Goal: Check status: Check status

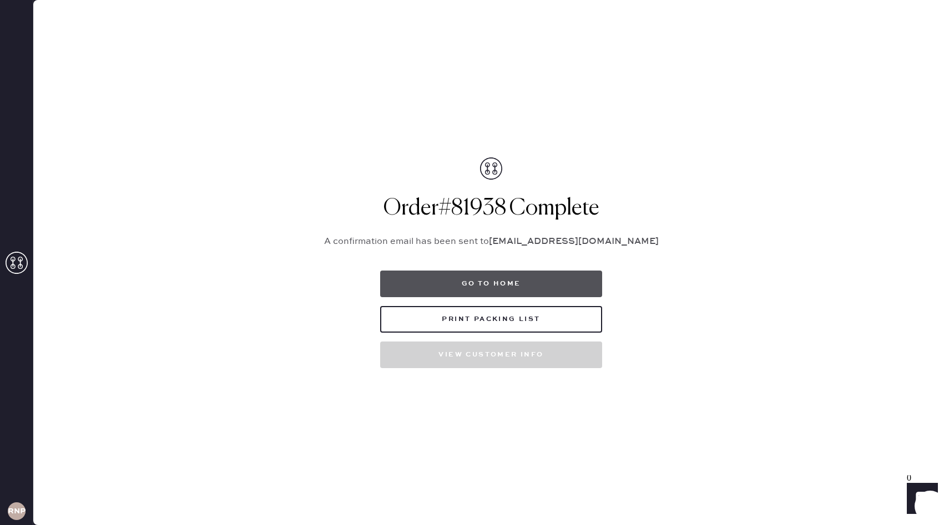
click at [471, 283] on button "Go to home" at bounding box center [491, 284] width 222 height 27
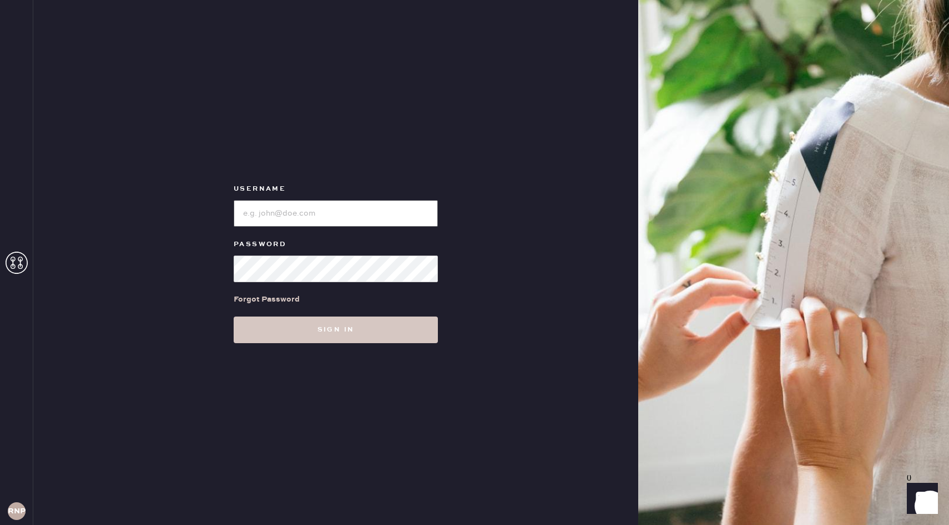
type input "reformationnorthpark"
click at [330, 326] on button "Sign in" at bounding box center [336, 330] width 204 height 27
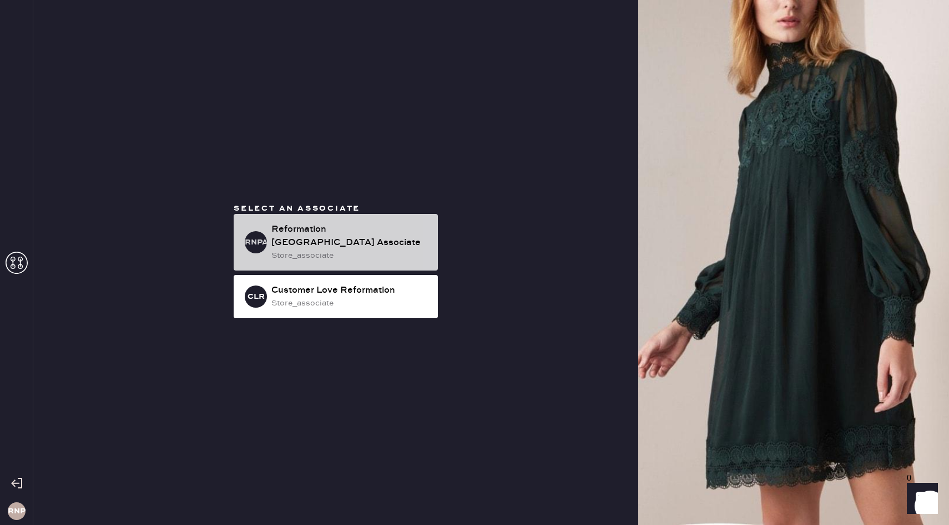
click at [275, 252] on div "store_associate" at bounding box center [350, 256] width 158 height 12
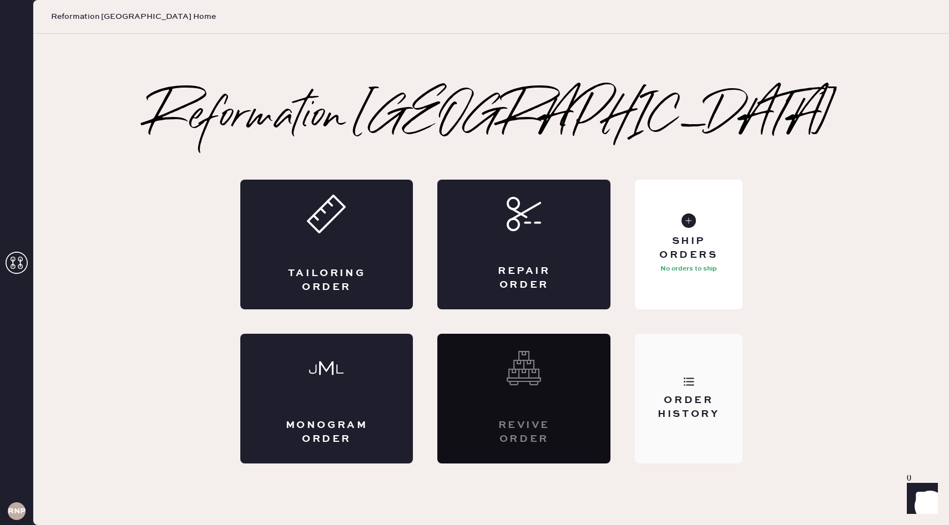
click at [676, 390] on div "Order History" at bounding box center [688, 399] width 107 height 130
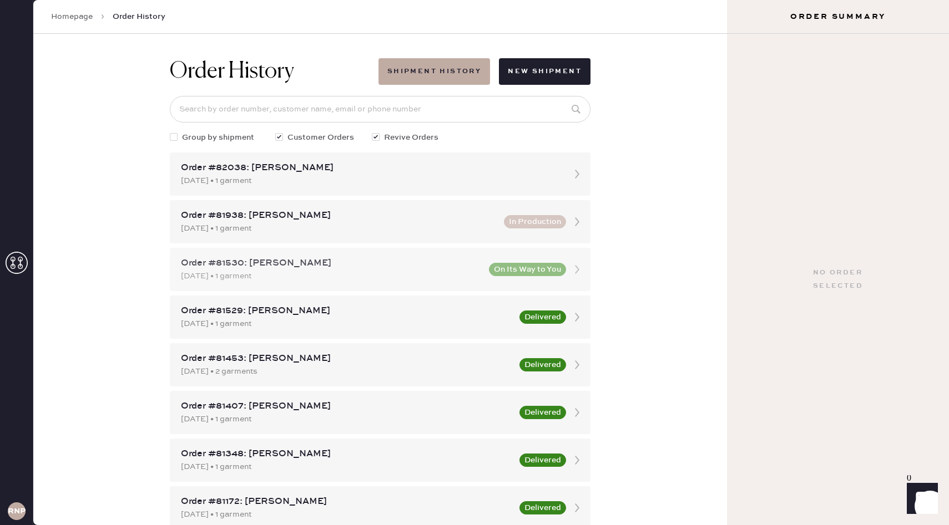
click at [342, 266] on div "Order #81530: [PERSON_NAME]" at bounding box center [331, 263] width 301 height 13
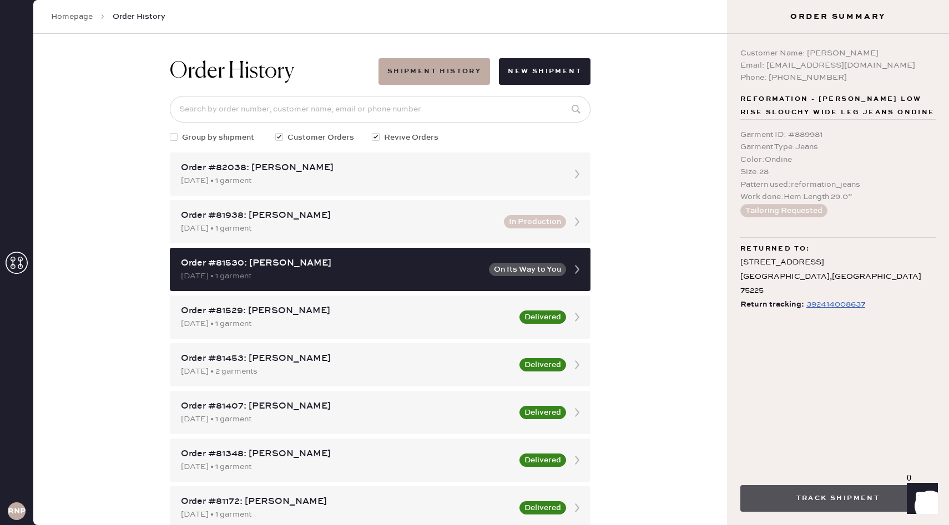
click at [830, 492] on button "Track Shipment" at bounding box center [837, 498] width 195 height 27
